Goal: Transaction & Acquisition: Purchase product/service

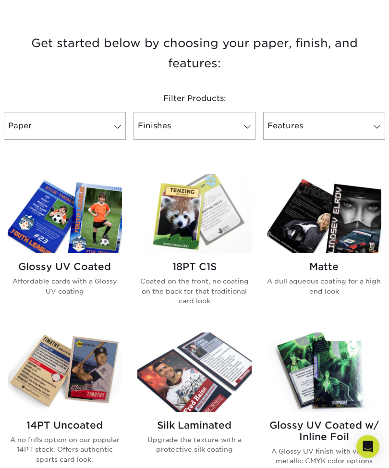
scroll to position [327, 0]
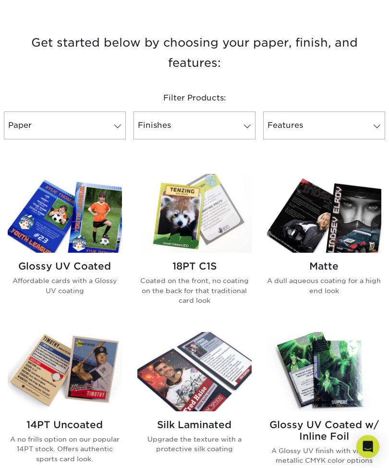
click at [103, 232] on img at bounding box center [65, 213] width 114 height 79
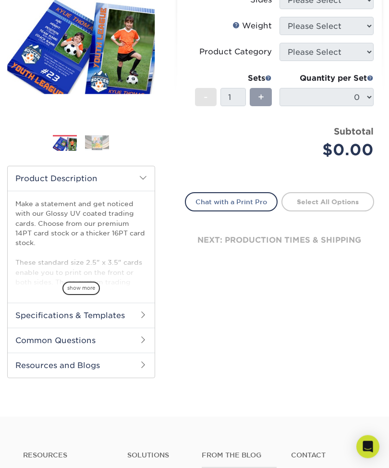
scroll to position [146, 0]
click at [147, 312] on h2 "Specifications & Templates" at bounding box center [81, 315] width 147 height 25
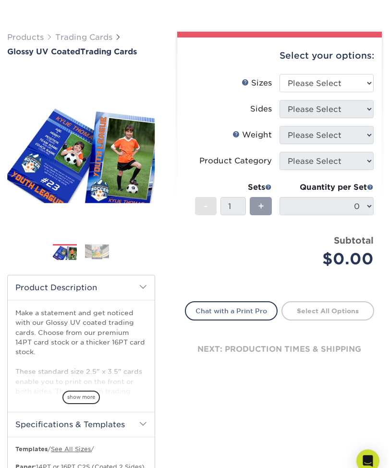
scroll to position [0, 0]
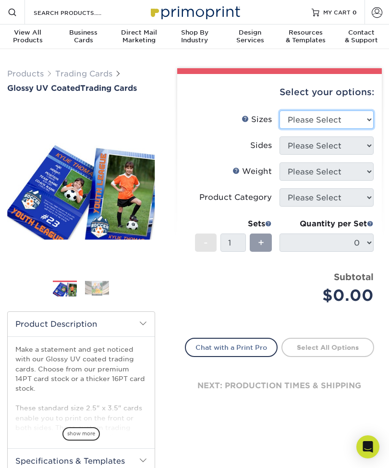
click at [367, 115] on select "Please Select 2.5" x 3.5"" at bounding box center [327, 120] width 94 height 18
select select "2.50x3.50"
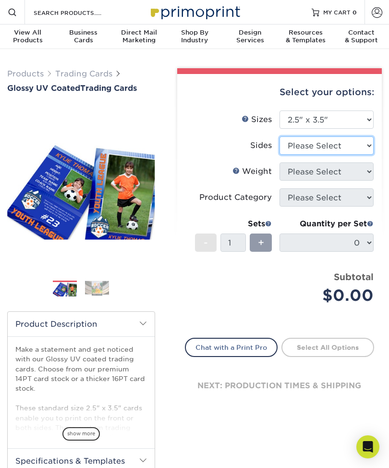
click at [361, 144] on select "Please Select Print Both Sides Print Front Only" at bounding box center [327, 145] width 94 height 18
select select "13abbda7-1d64-4f25-8bb2-c179b224825d"
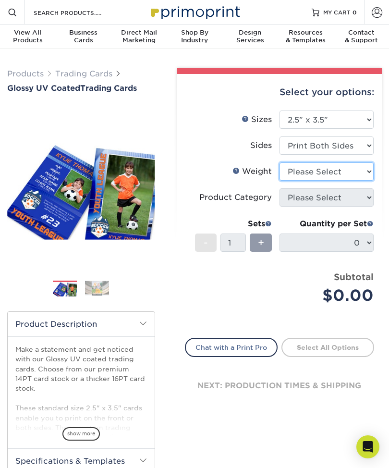
click at [365, 168] on select "Please Select 16PT 14PT 18PT C1S" at bounding box center [327, 171] width 94 height 18
select select "18PTC1S"
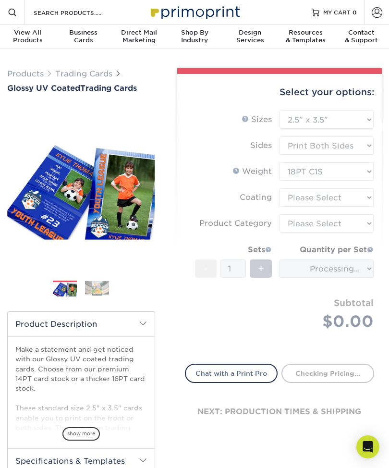
click at [365, 193] on form "Sizes Help Sizes Please Select 2.5" x 3.5" Sides Please Select 16PT - 1" at bounding box center [280, 232] width 190 height 242
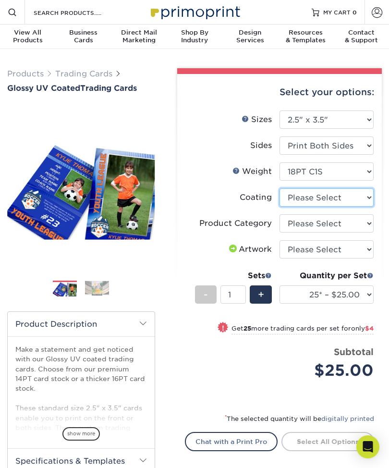
click at [371, 193] on select at bounding box center [327, 197] width 94 height 18
select select "1e8116af-acfc-44b1-83dc-8181aa338834"
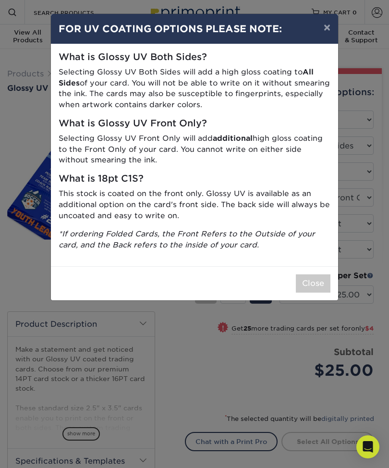
click at [316, 277] on button "Close" at bounding box center [313, 283] width 35 height 18
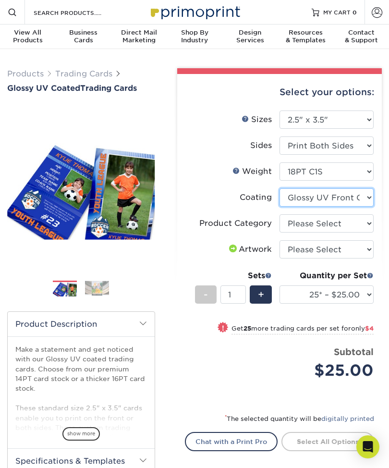
click at [370, 199] on select at bounding box center [327, 197] width 94 height 18
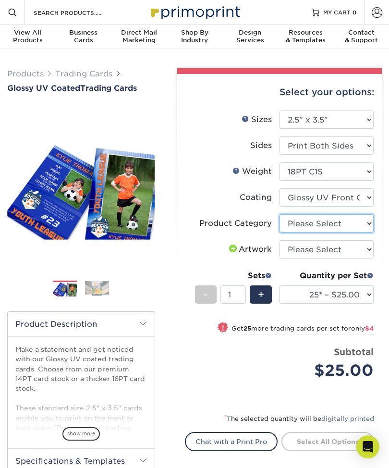
click at [370, 224] on select "Please Select Trading Cards" at bounding box center [327, 223] width 94 height 18
select select "c2f9bce9-36c2-409d-b101-c29d9d031e18"
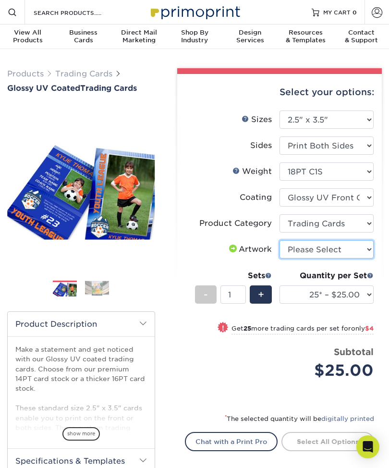
click at [367, 250] on select "Please Select I will upload files I need a design - $100" at bounding box center [327, 249] width 94 height 18
select select "upload"
click at [369, 249] on select "Please Select I will upload files I need a design - $100" at bounding box center [327, 249] width 94 height 18
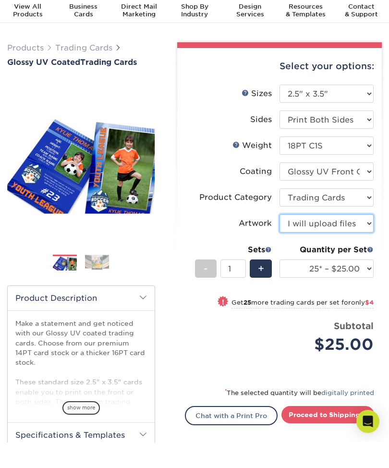
scroll to position [26, 0]
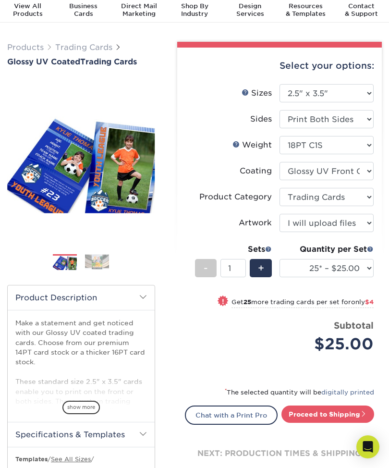
click at [372, 268] on select "25* – $25.00 50* – $29.00 75* – $37.00 100* – $41.00 250* – $48.00 500 – $58.00…" at bounding box center [327, 268] width 94 height 18
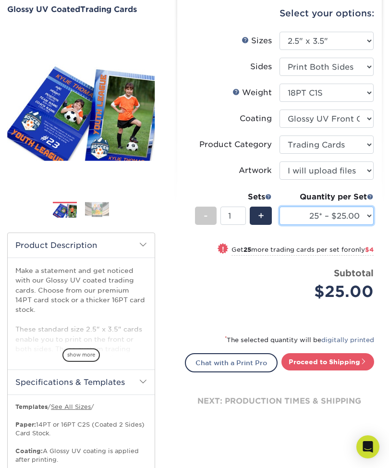
scroll to position [79, 0]
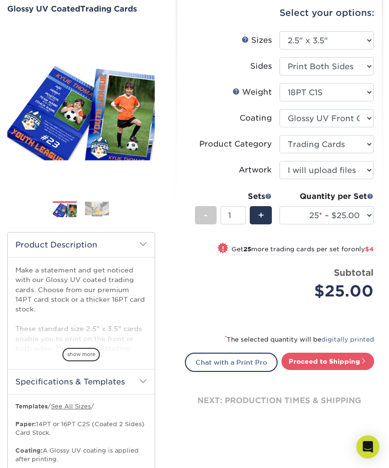
click at [356, 356] on link "Proceed to Shipping" at bounding box center [328, 361] width 93 height 17
type input "Set 1"
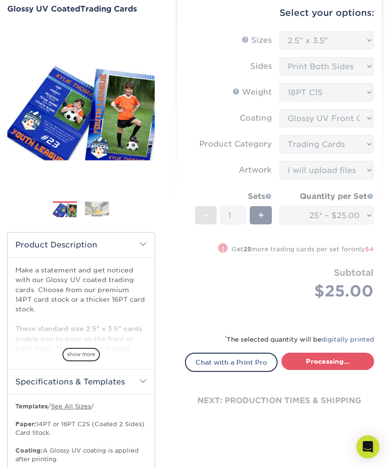
select select "08588386-0599-420e-8c79-4535039915a0"
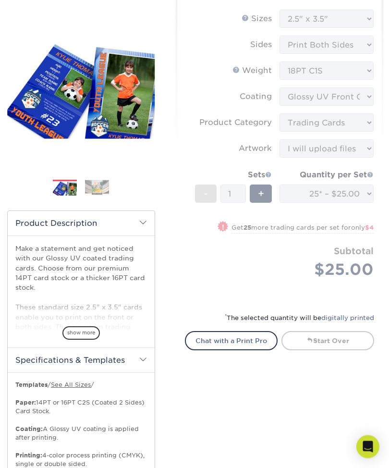
scroll to position [0, 0]
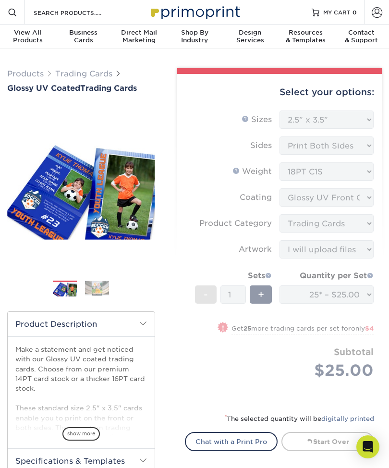
click at [259, 37] on div "Design Services" at bounding box center [250, 36] width 56 height 15
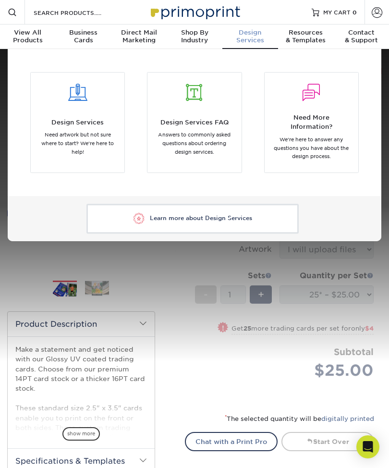
click at [322, 33] on span "Resources" at bounding box center [306, 33] width 56 height 8
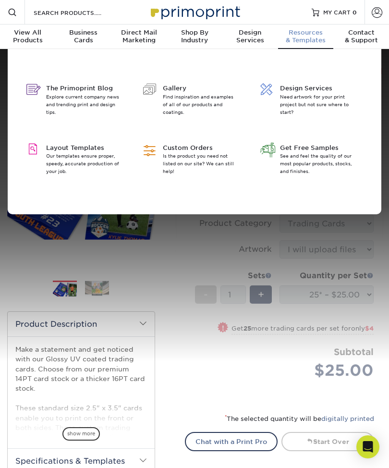
click at [99, 155] on p "Our templates ensure proper, speedy, accurate production of your job." at bounding box center [83, 163] width 74 height 23
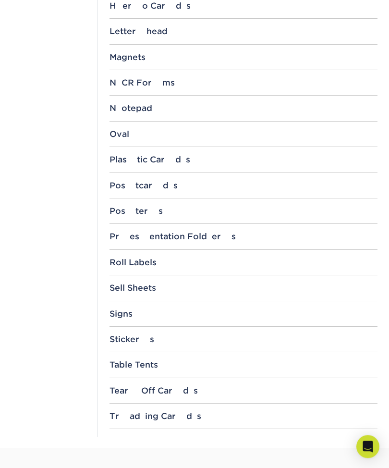
click at [158, 412] on div "Trading Cards" at bounding box center [244, 417] width 269 height 10
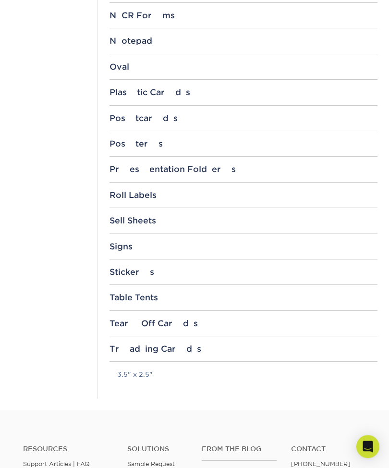
click at [148, 371] on link "3.5" x 2.5"" at bounding box center [135, 375] width 36 height 8
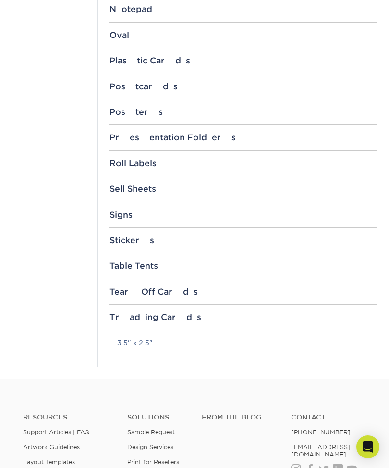
click at [154, 313] on div "Trading Cards" at bounding box center [244, 317] width 269 height 10
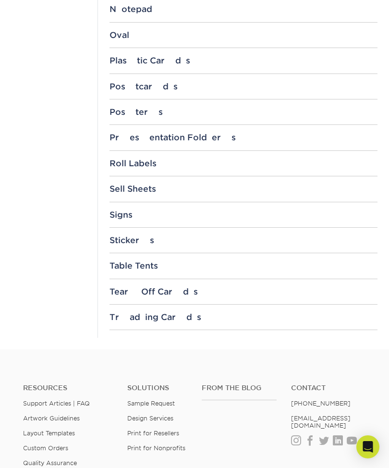
click at [150, 315] on div "Trading Cards" at bounding box center [244, 317] width 269 height 10
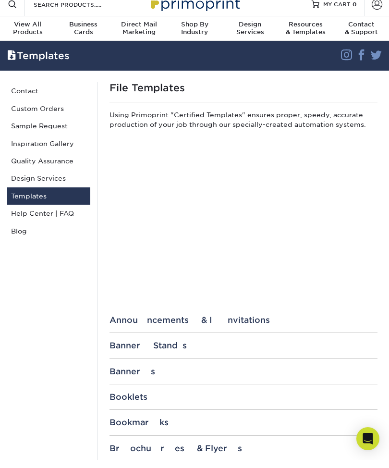
scroll to position [9, 0]
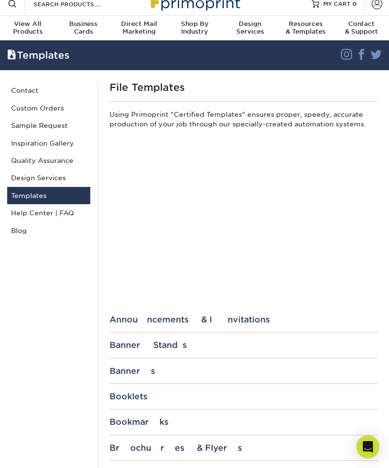
click at [49, 107] on link "Custom Orders" at bounding box center [48, 107] width 83 height 17
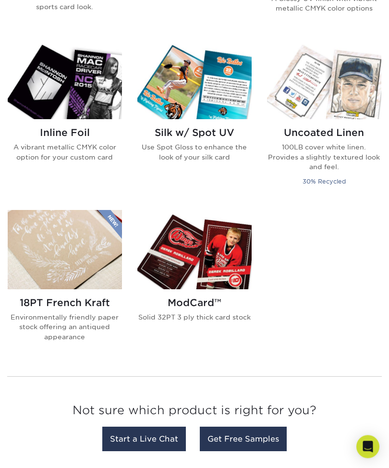
scroll to position [780, 0]
click at [217, 259] on img at bounding box center [194, 249] width 114 height 79
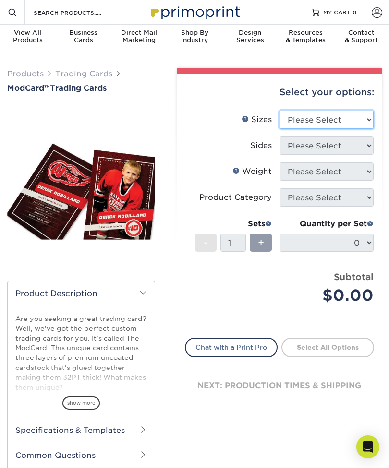
click at [371, 113] on select "Please Select 2.5" x 3.5"" at bounding box center [327, 120] width 94 height 18
select select "2.50x3.50"
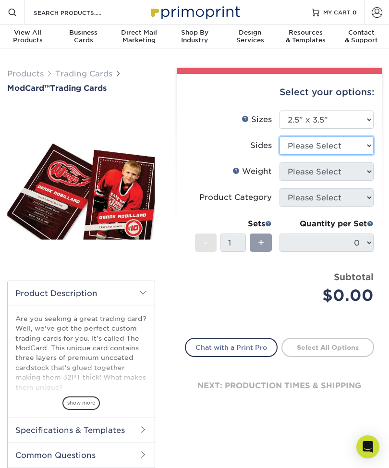
click at [368, 145] on select "Please Select Print Both Sides Print Front Only" at bounding box center [327, 145] width 94 height 18
select select "13abbda7-1d64-4f25-8bb2-c179b224825d"
